Goal: Information Seeking & Learning: Find specific fact

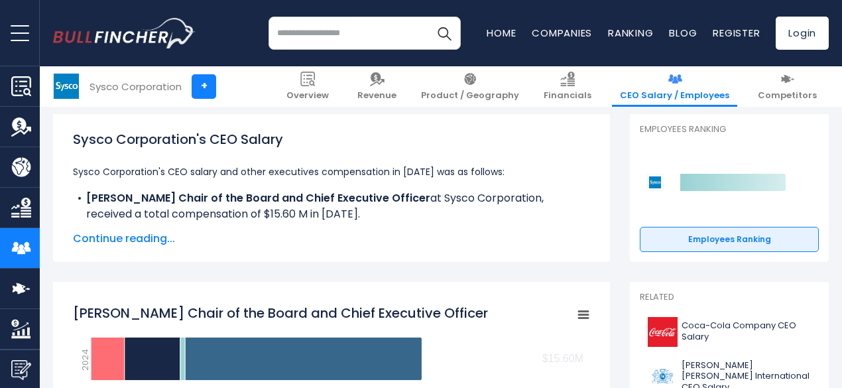
scroll to position [184, 0]
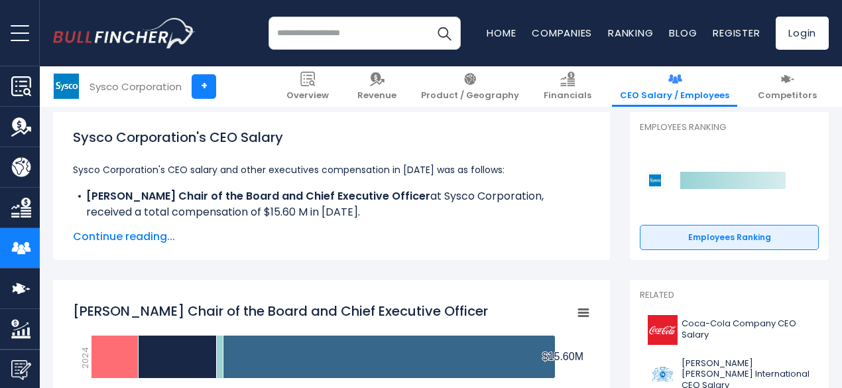
click at [112, 233] on span "Continue reading..." at bounding box center [331, 237] width 517 height 16
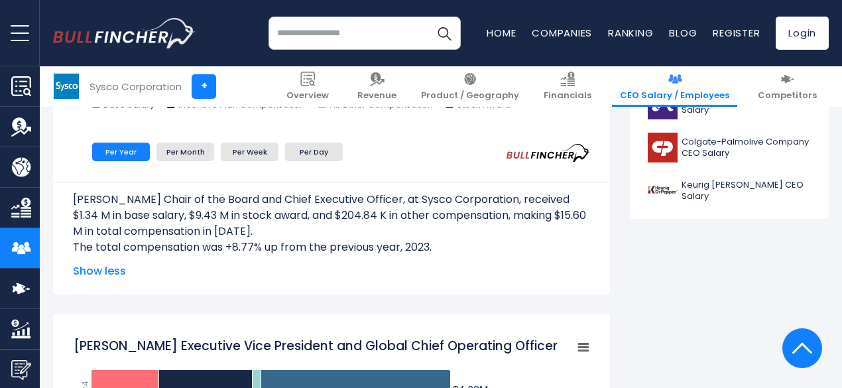
scroll to position [715, 0]
click at [176, 153] on li "Per Month" at bounding box center [185, 152] width 58 height 19
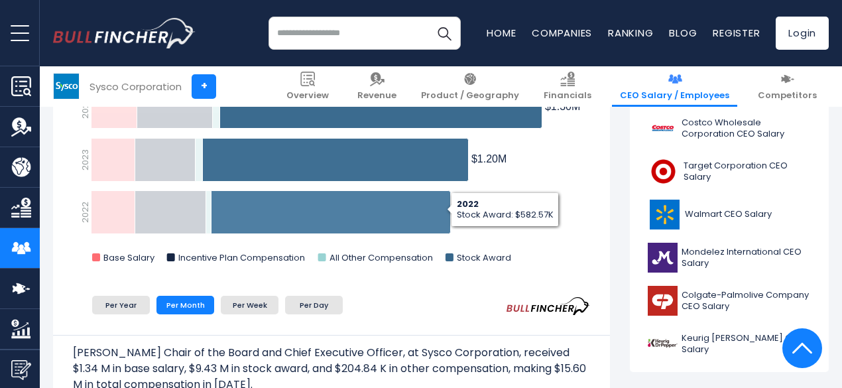
scroll to position [582, 0]
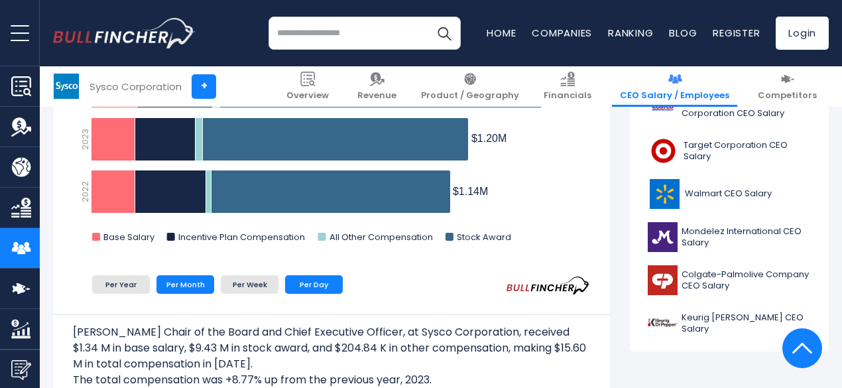
click at [296, 290] on li "Per Day" at bounding box center [314, 284] width 58 height 19
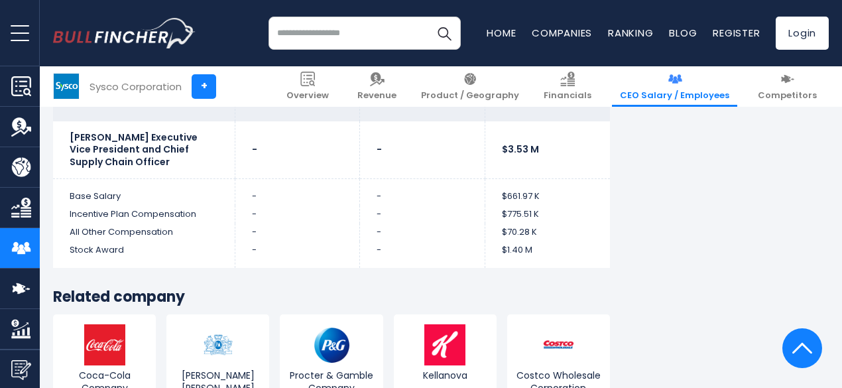
scroll to position [4560, 0]
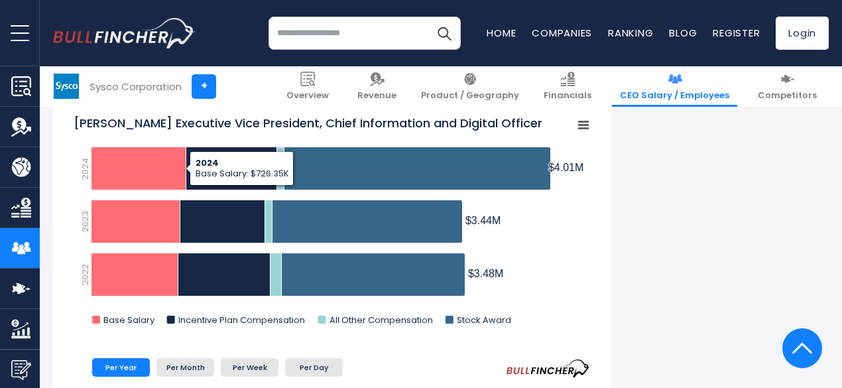
scroll to position [1680, 0]
